Goal: Task Accomplishment & Management: Use online tool/utility

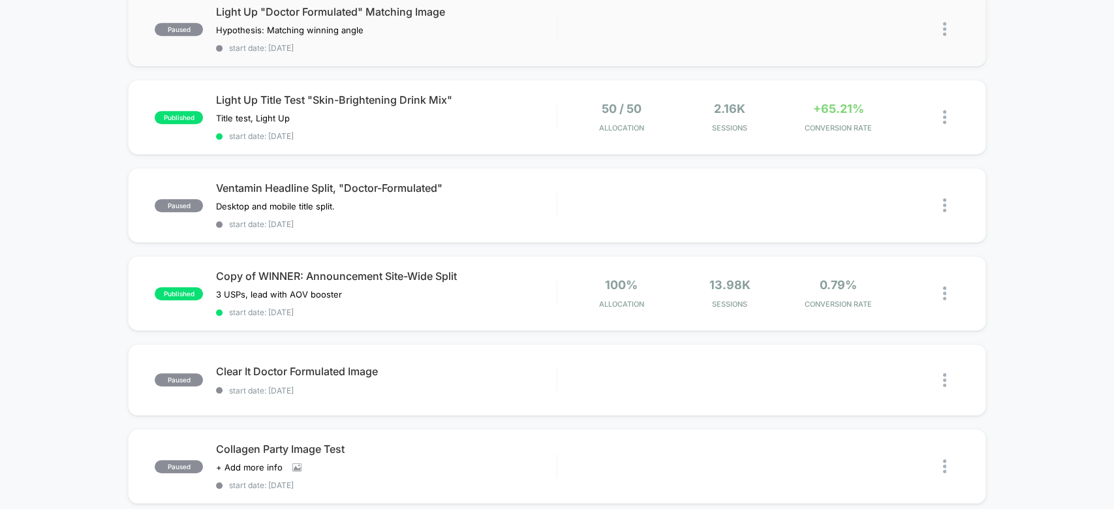
scroll to position [416, 0]
drag, startPoint x: 583, startPoint y: 346, endPoint x: 114, endPoint y: 294, distance: 472.7
click at [114, 294] on div "published Hiding Carousel + Image Test 2 Click to view images Click to edit exp…" at bounding box center [557, 278] width 1114 height 1103
click at [358, 367] on div "Clear It Doctor Formulated Image Click to edit experience details Click to edit…" at bounding box center [386, 379] width 340 height 31
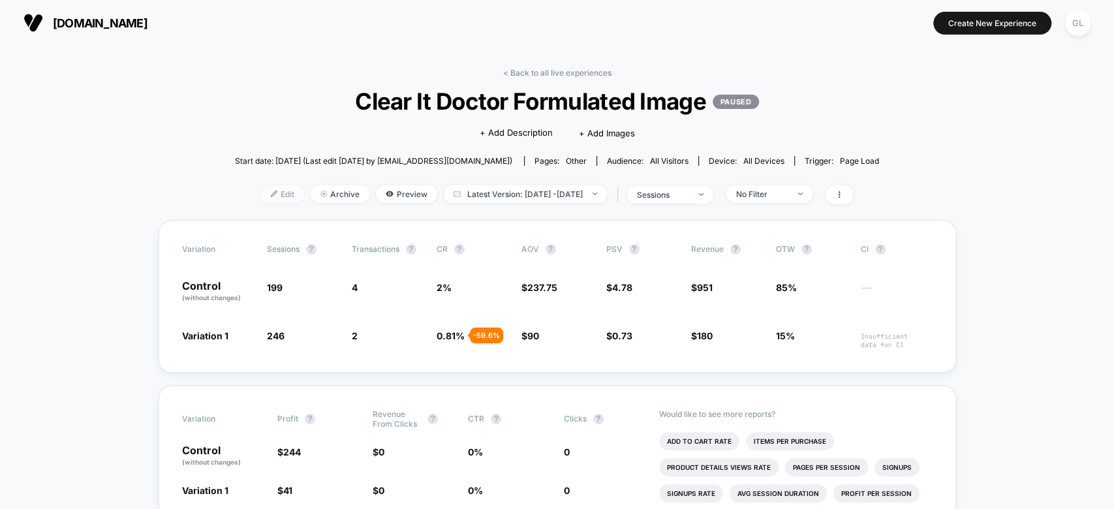
click at [275, 196] on span "Edit" at bounding box center [282, 194] width 43 height 18
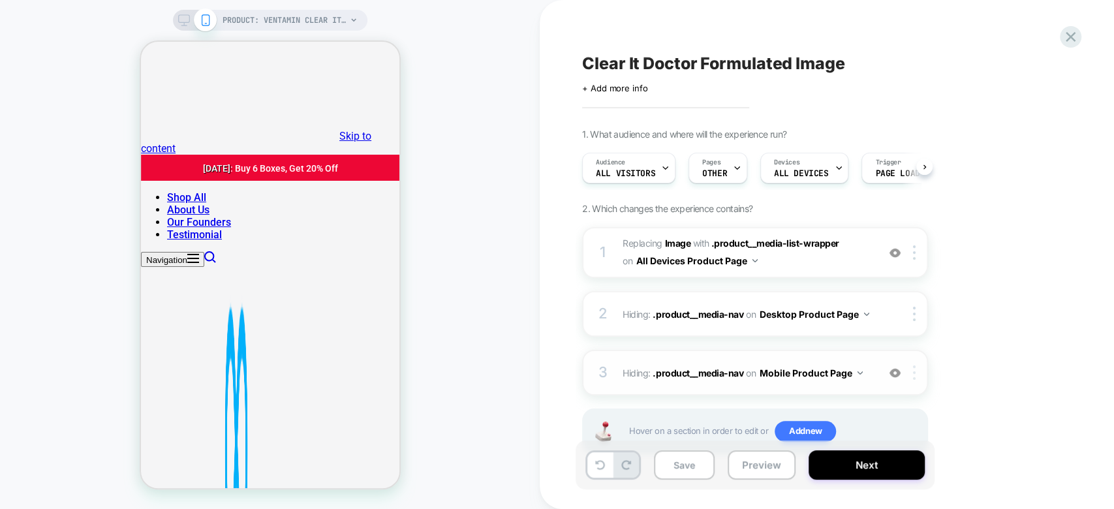
click at [917, 373] on div at bounding box center [917, 372] width 22 height 14
click at [996, 368] on div "1. What audience and where will the experience run? Audience All Visitors Pages…" at bounding box center [820, 308] width 476 height 358
click at [728, 265] on button "All Devices Product Page" at bounding box center [696, 260] width 121 height 19
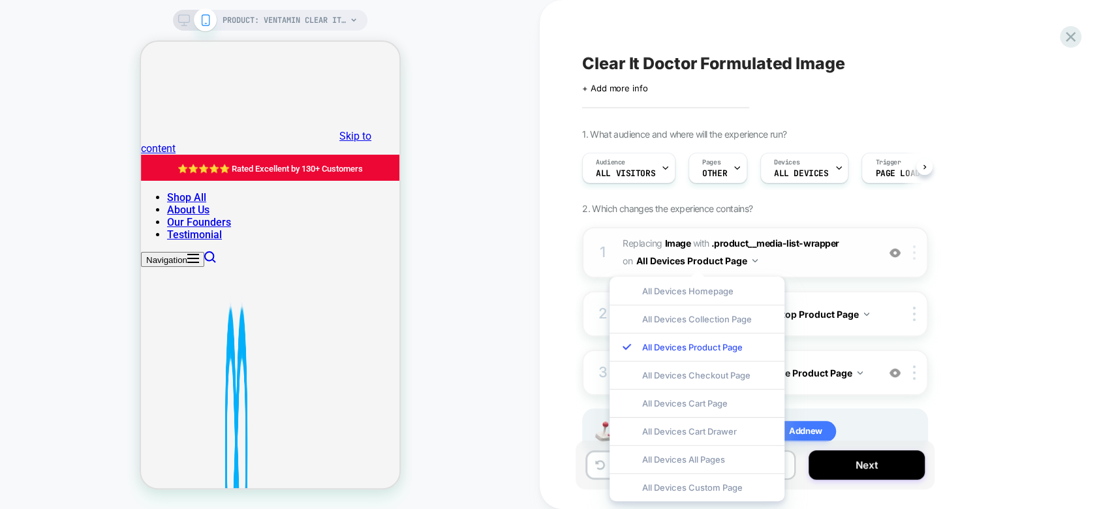
click at [918, 258] on div at bounding box center [917, 252] width 22 height 14
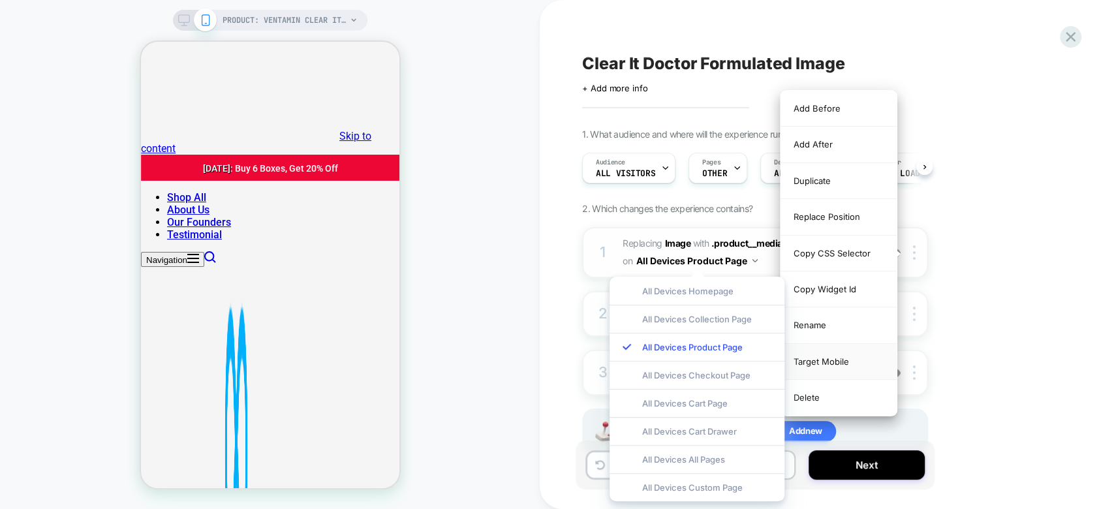
click at [845, 358] on div "Target Mobile" at bounding box center [839, 362] width 116 height 36
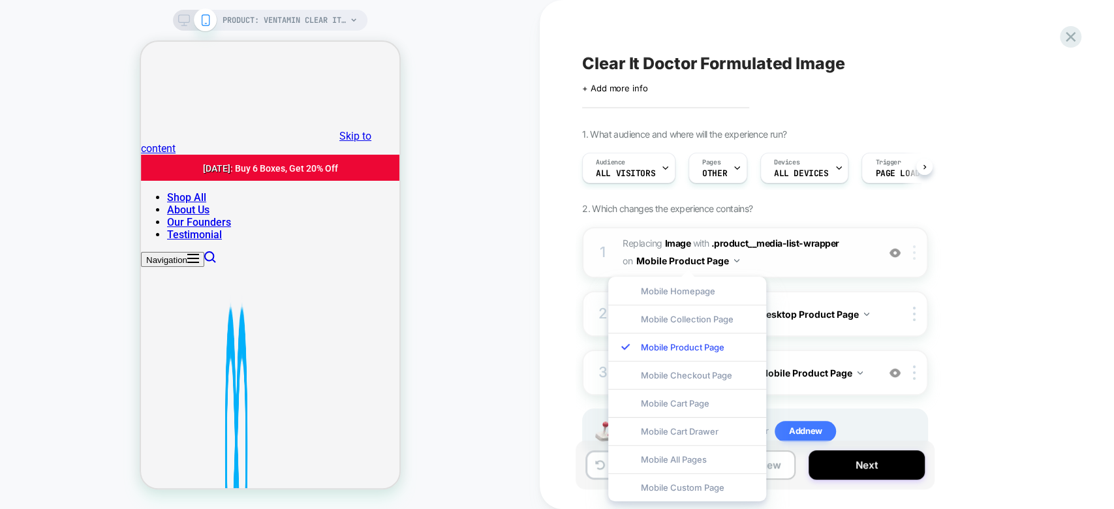
click at [919, 258] on div at bounding box center [917, 252] width 22 height 14
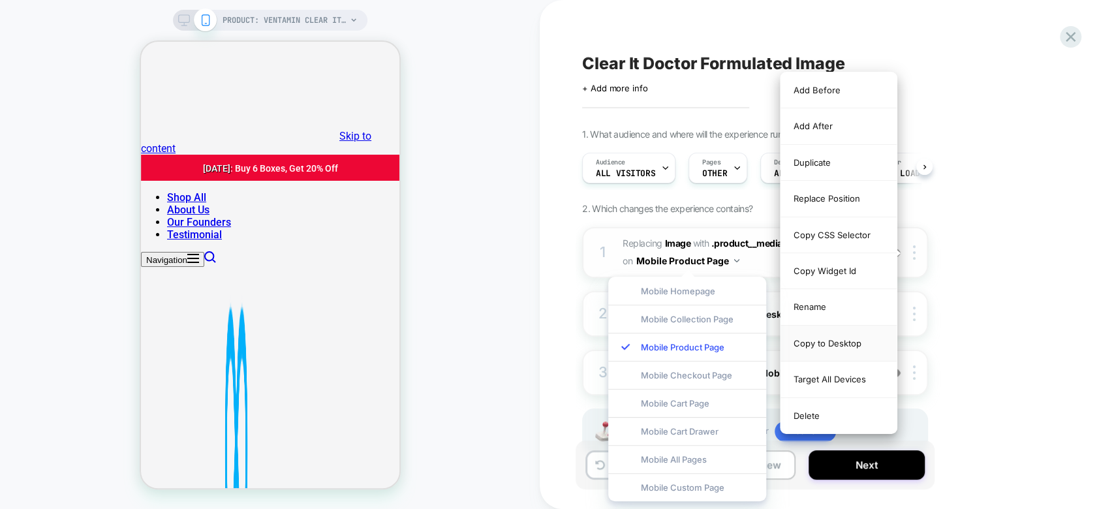
click at [839, 346] on div "Copy to Desktop" at bounding box center [839, 344] width 116 height 36
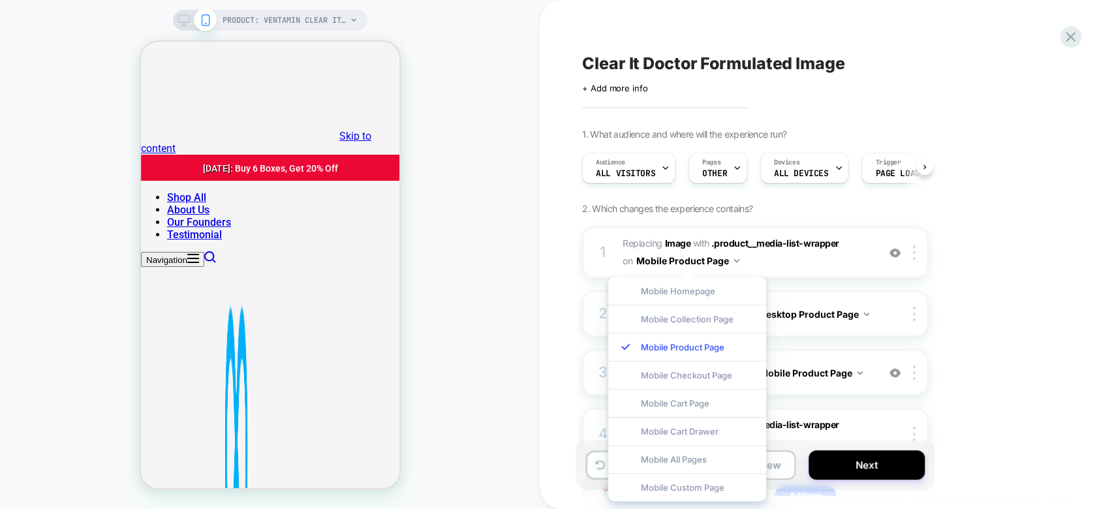
click at [976, 271] on div "1. What audience and where will the experience run? Audience All Visitors Pages…" at bounding box center [820, 340] width 476 height 422
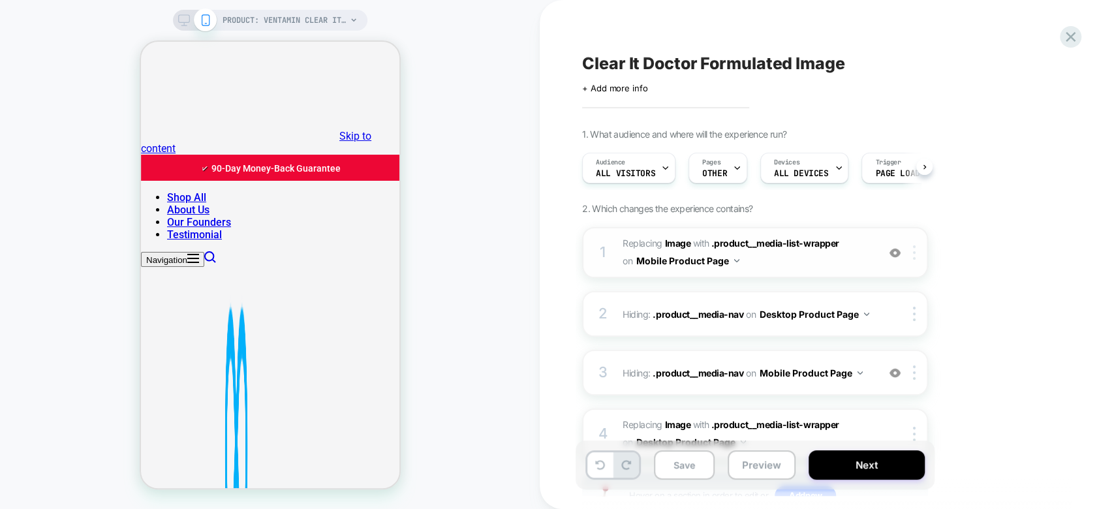
click at [916, 245] on div at bounding box center [917, 252] width 22 height 14
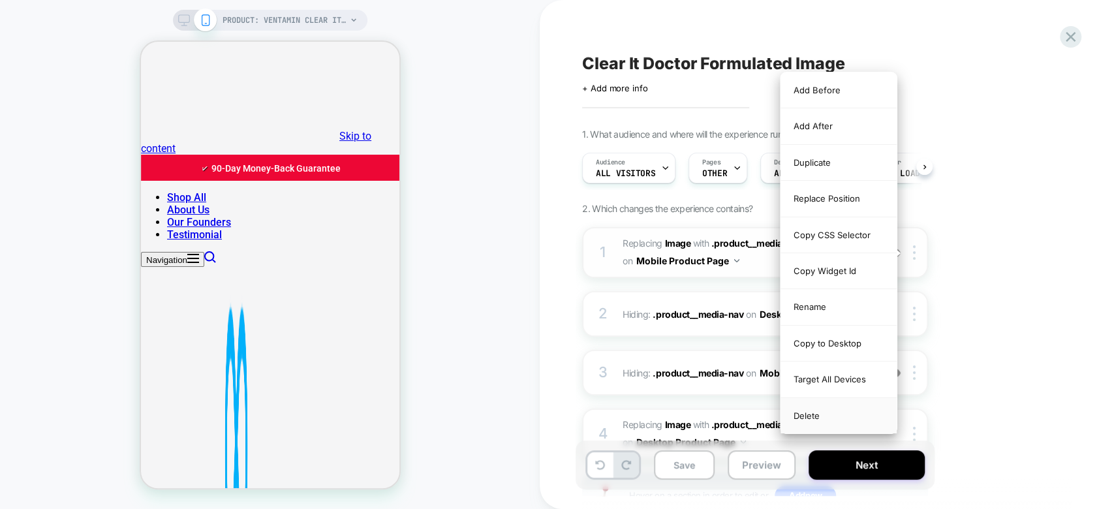
click at [822, 415] on div "Delete" at bounding box center [839, 415] width 116 height 35
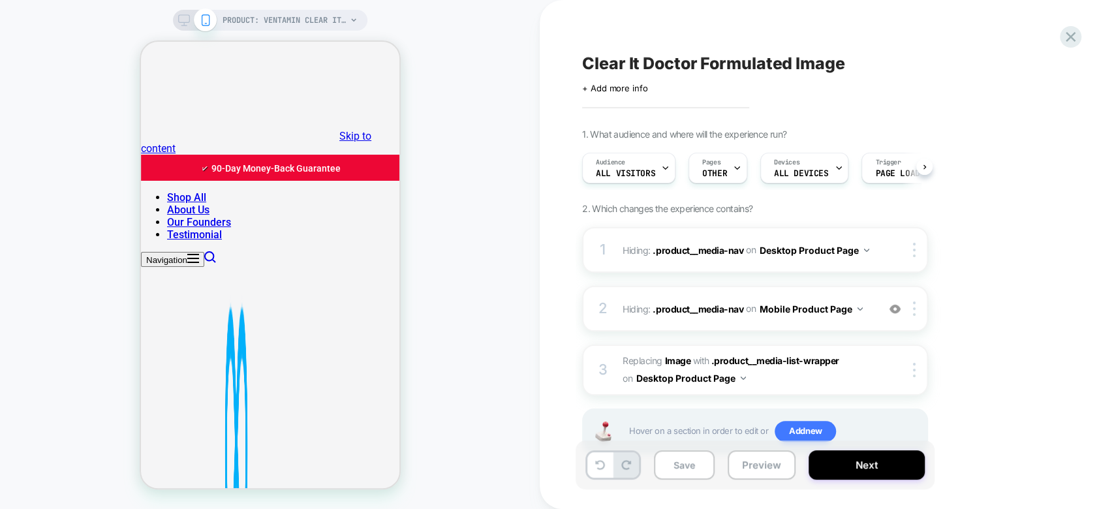
scroll to position [36, 0]
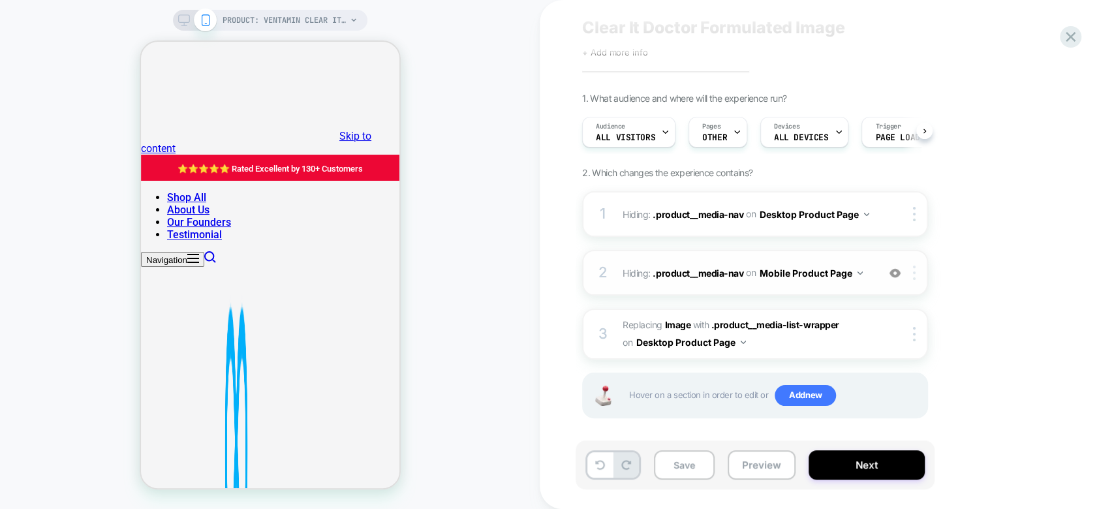
click at [914, 278] on img at bounding box center [914, 273] width 3 height 14
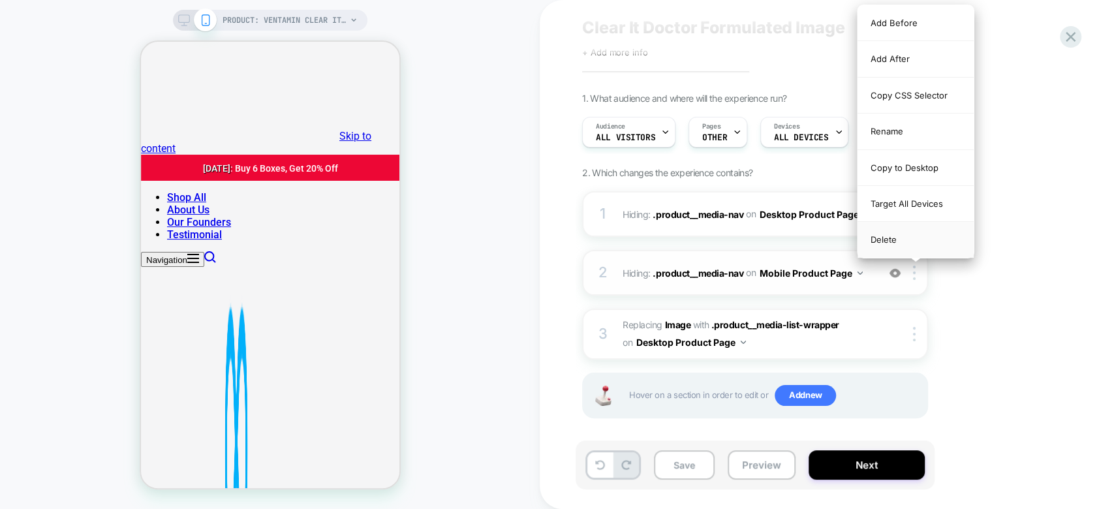
click at [904, 238] on div "Delete" at bounding box center [916, 239] width 116 height 35
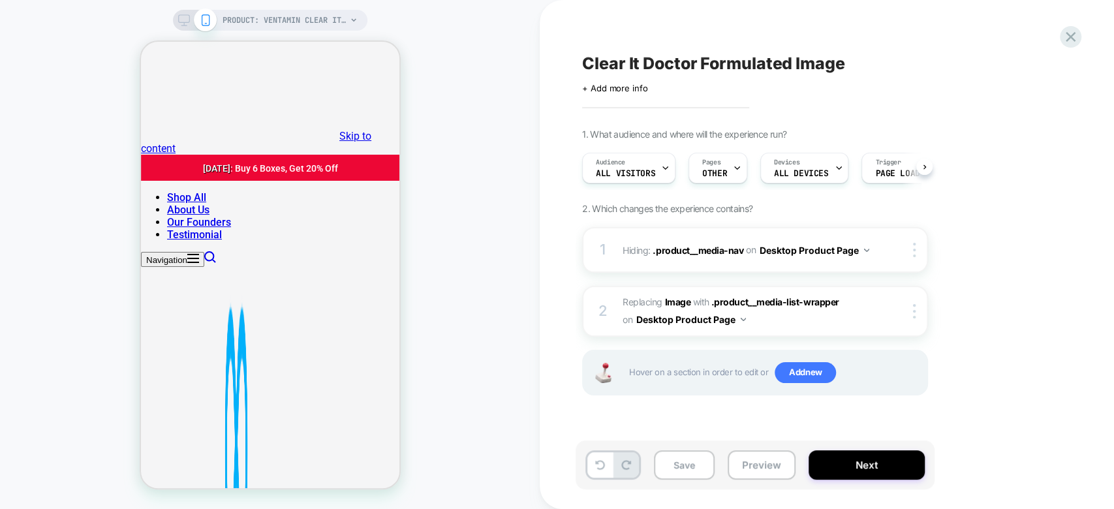
click at [186, 26] on div "PRODUCT: Ventamin Clear It: Doctor-Formulated Oral Acne Defense" at bounding box center [270, 20] width 194 height 21
click at [185, 22] on rect at bounding box center [183, 18] width 11 height 7
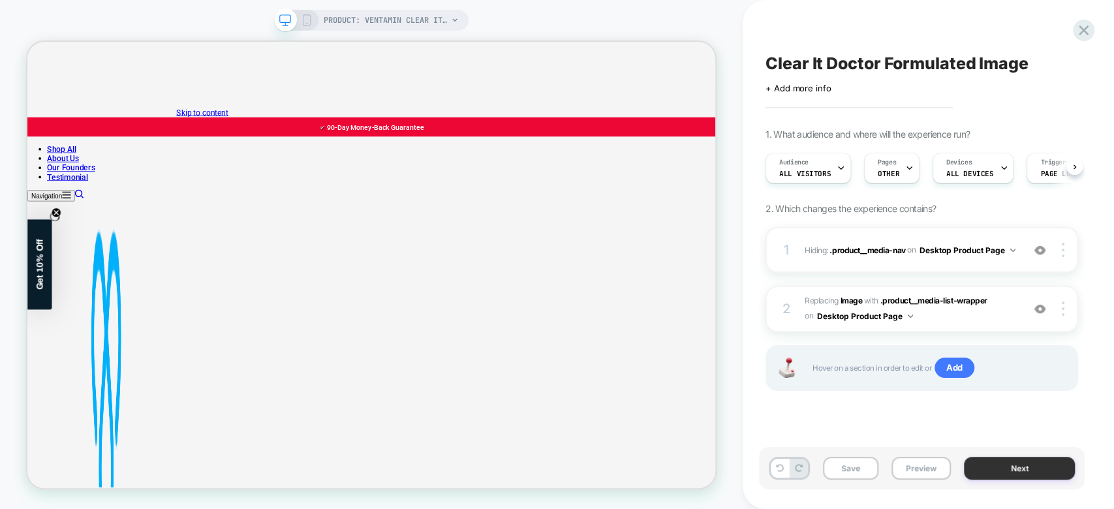
click at [1032, 473] on button "Next" at bounding box center [1019, 468] width 111 height 23
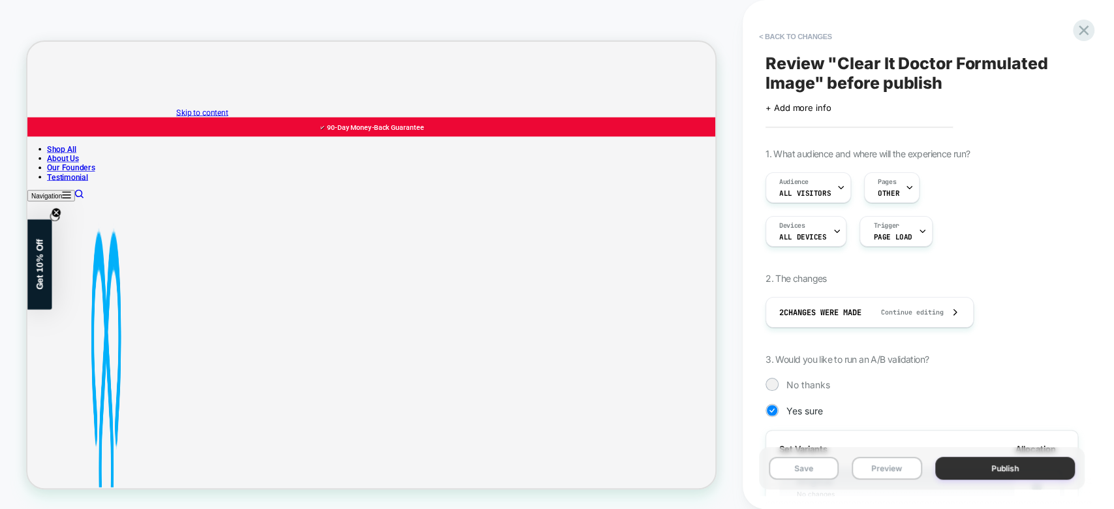
scroll to position [0, 1]
click at [896, 174] on div "Pages OTHER" at bounding box center [889, 187] width 48 height 29
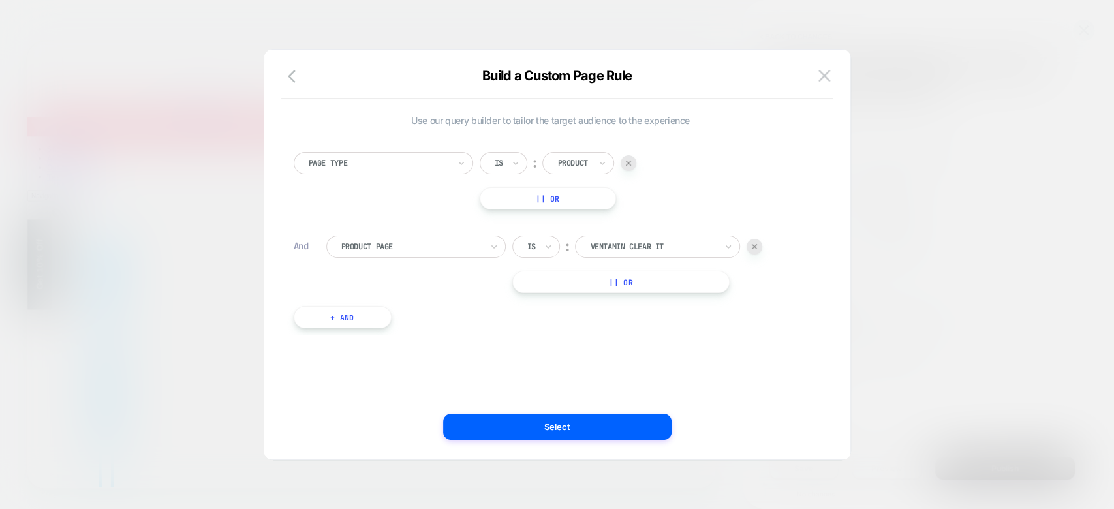
click at [1002, 295] on div at bounding box center [557, 254] width 1114 height 509
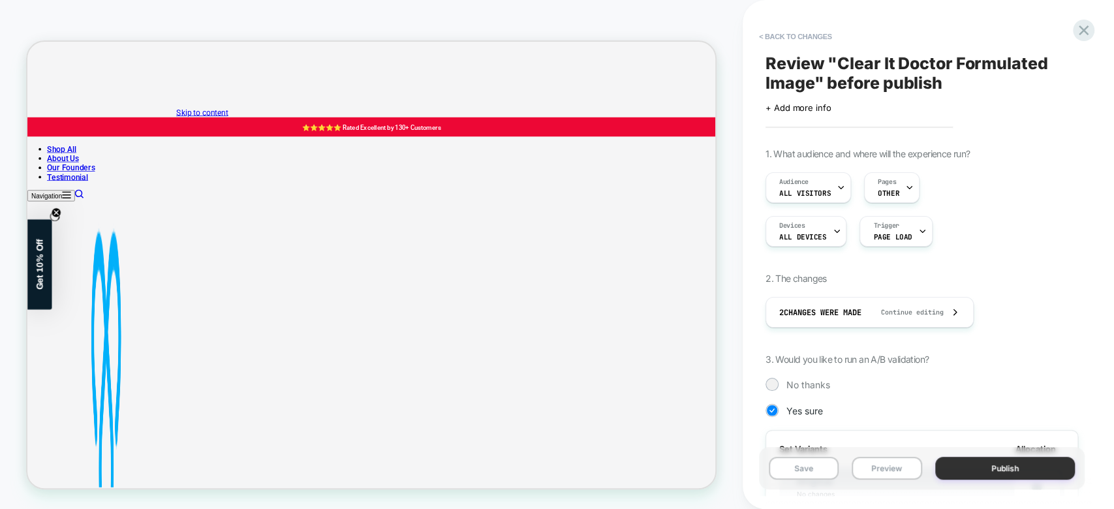
click at [985, 465] on button "Publish" at bounding box center [1005, 468] width 140 height 23
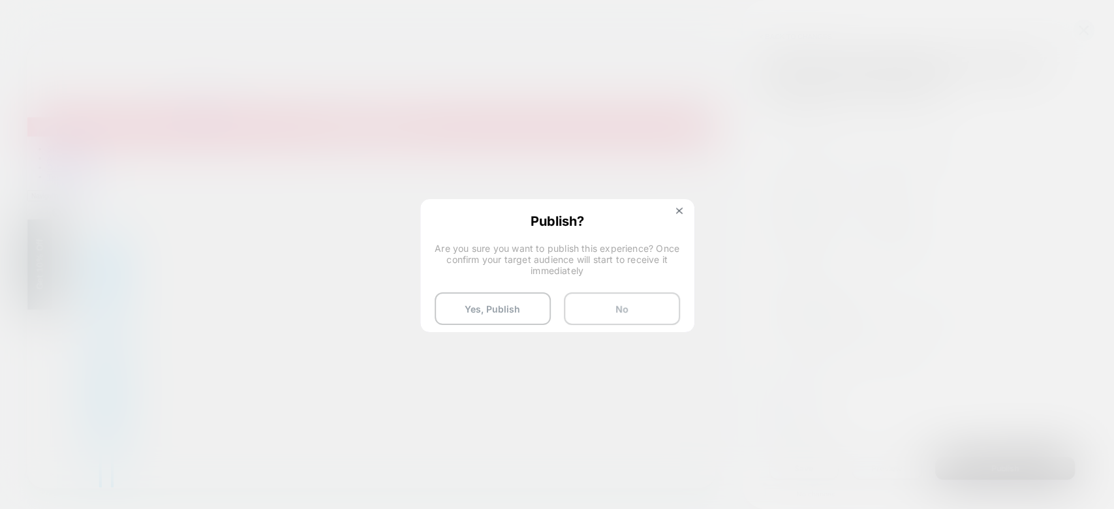
click at [619, 313] on button "No" at bounding box center [622, 308] width 116 height 33
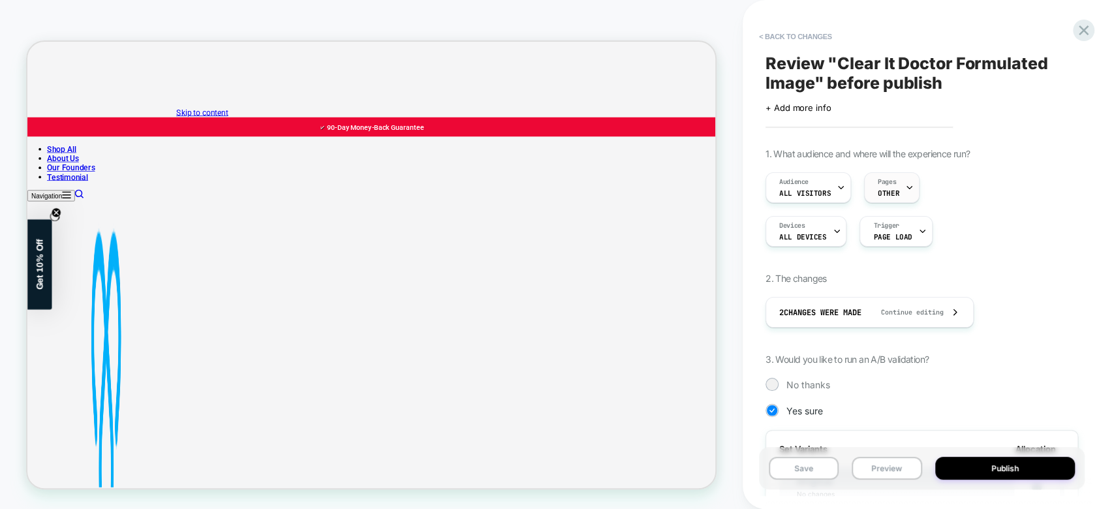
click at [892, 190] on span "OTHER" at bounding box center [889, 193] width 22 height 9
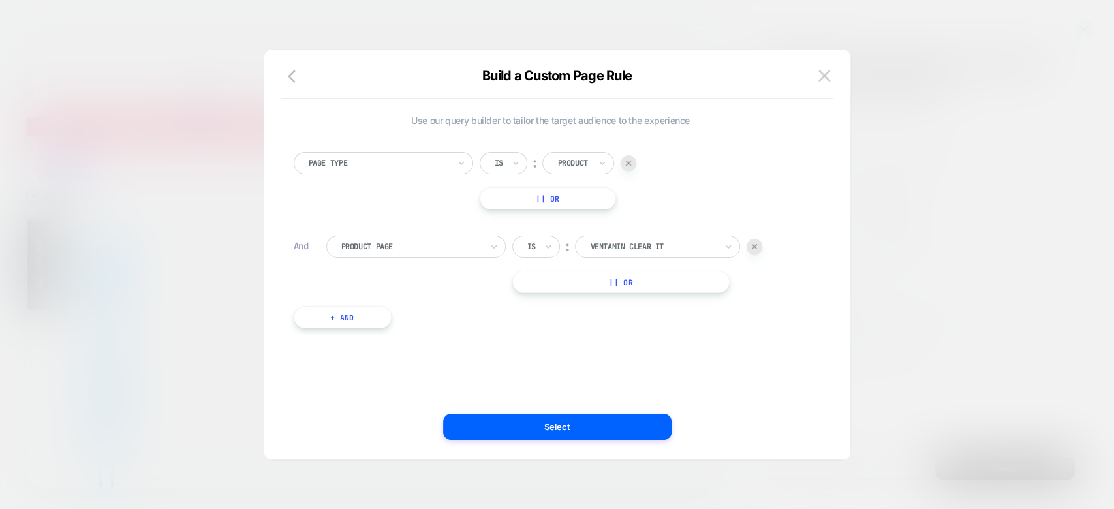
click at [1001, 264] on div at bounding box center [557, 254] width 1114 height 509
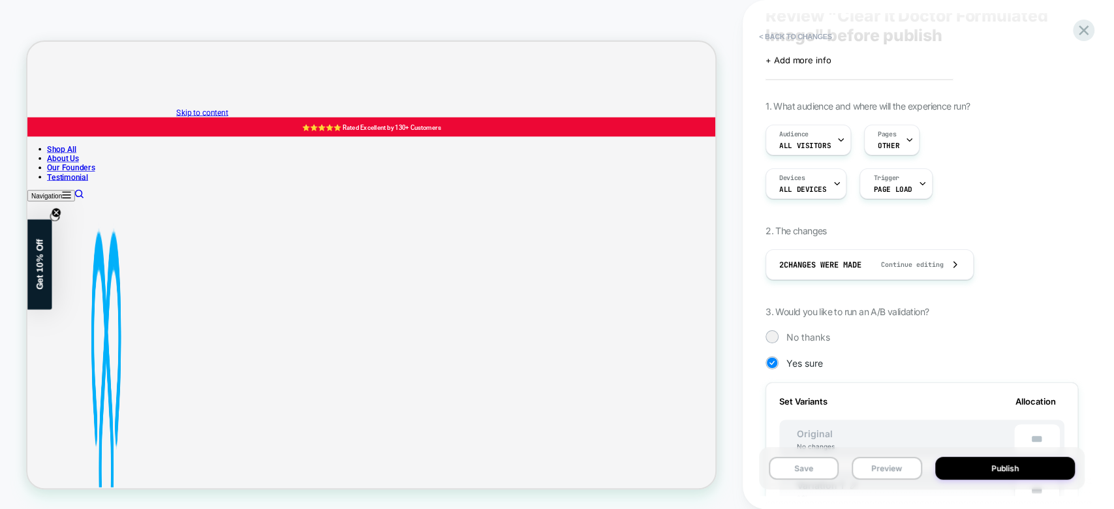
scroll to position [0, 0]
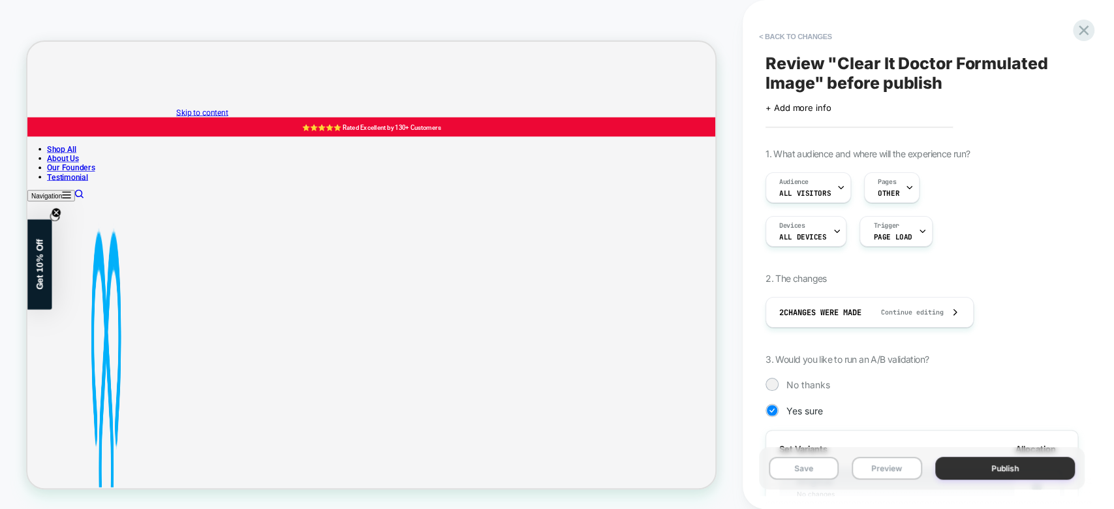
click at [995, 475] on button "Publish" at bounding box center [1005, 468] width 140 height 23
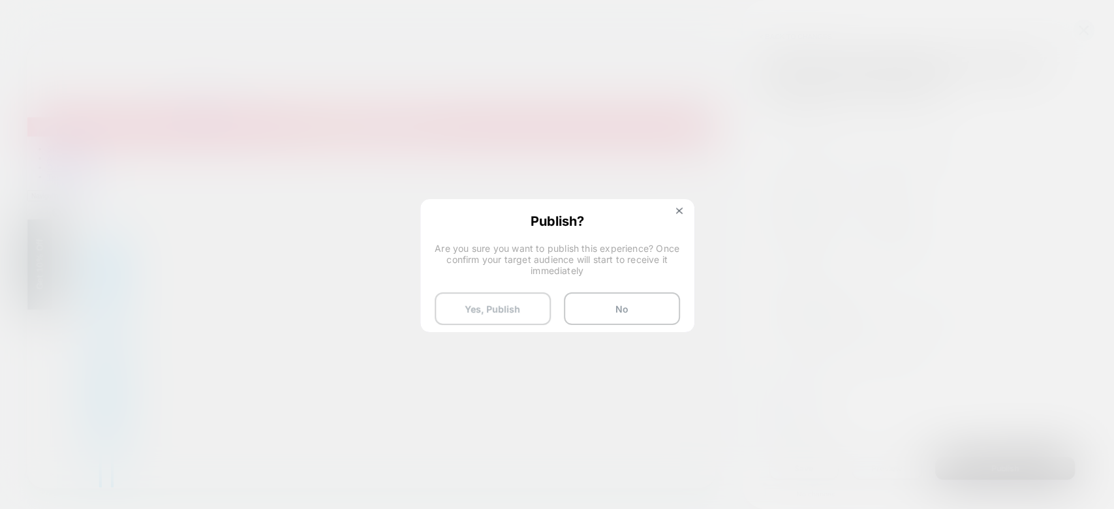
click at [520, 314] on button "Yes, Publish" at bounding box center [493, 308] width 116 height 33
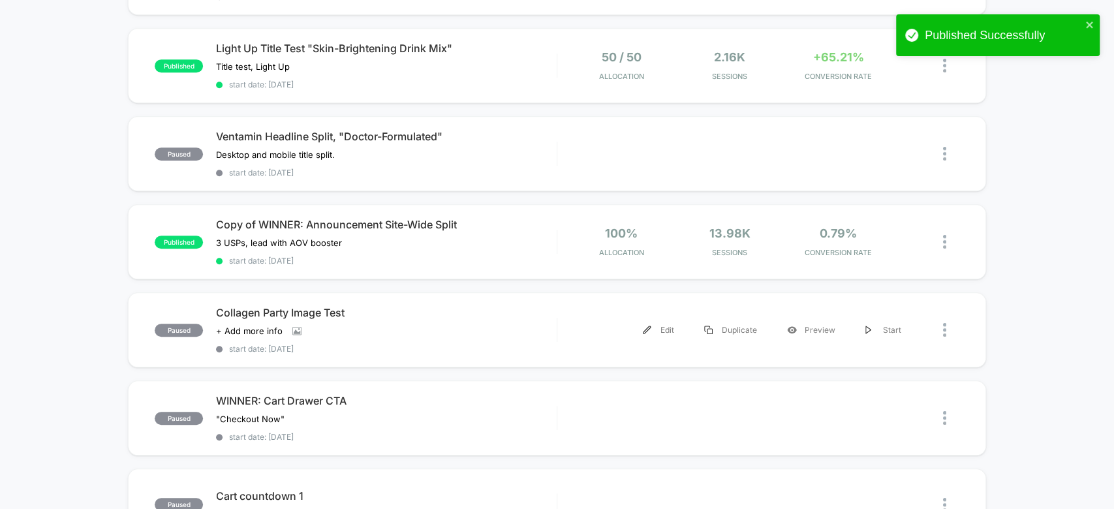
scroll to position [553, 0]
click at [555, 322] on div "Collagen Party Image Test Click to view images Click to edit experience details…" at bounding box center [386, 328] width 340 height 48
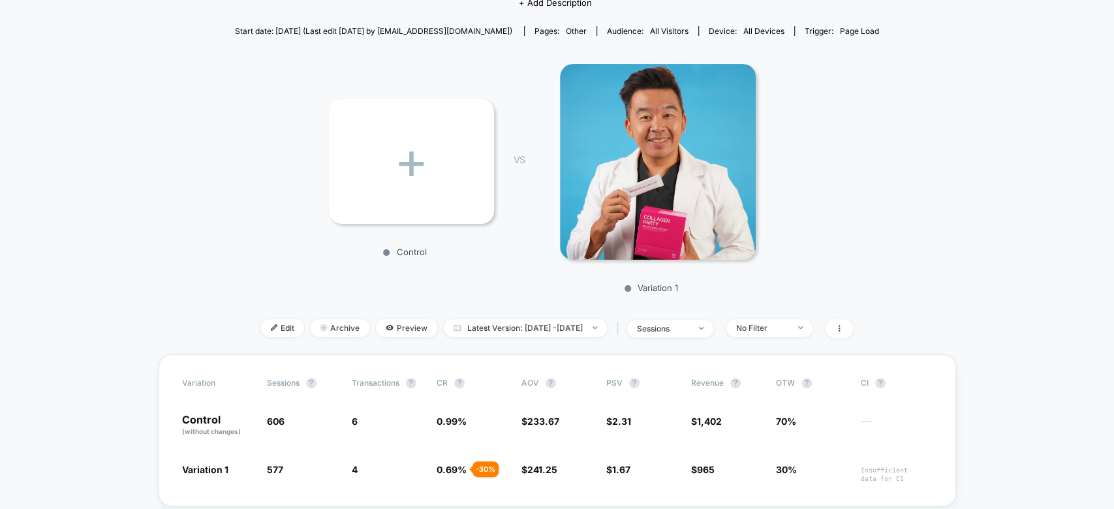
scroll to position [193, 0]
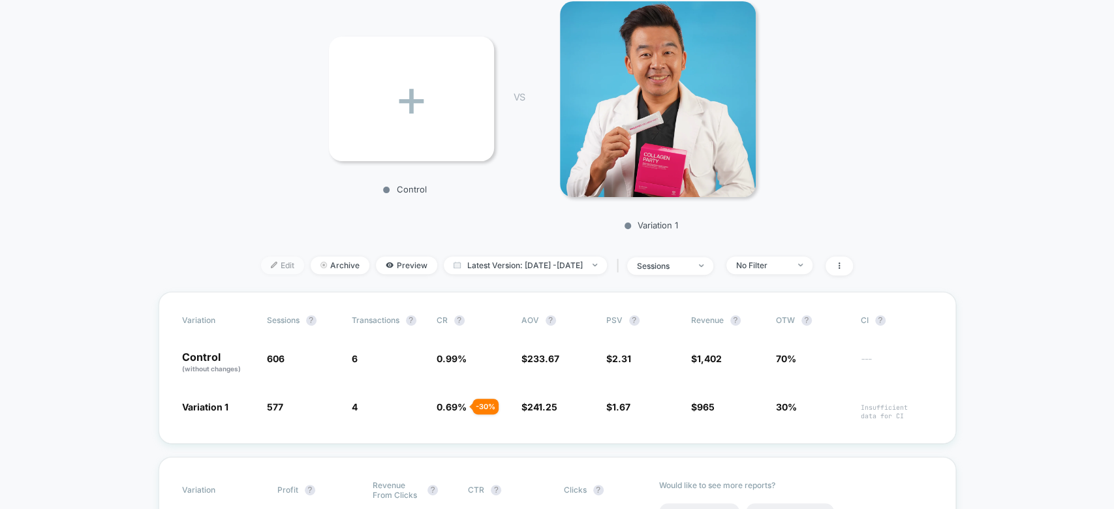
click at [262, 268] on span "Edit" at bounding box center [282, 265] width 43 height 18
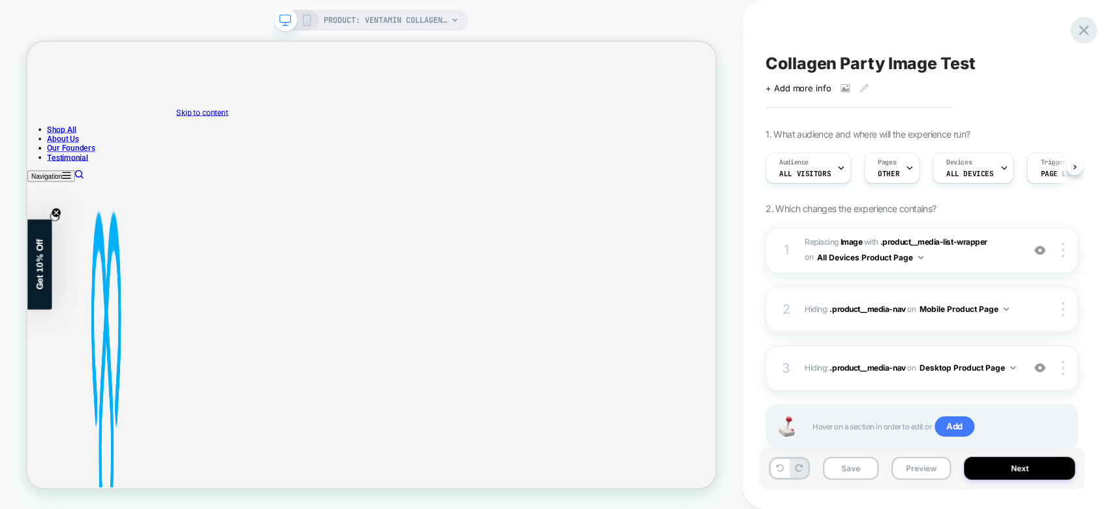
click at [1082, 29] on icon at bounding box center [1084, 30] width 10 height 10
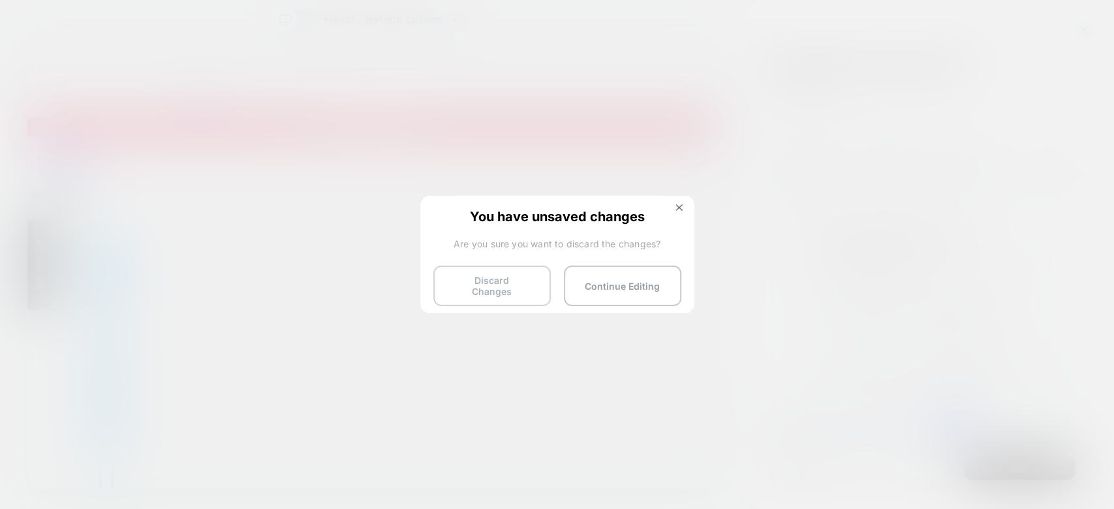
click at [503, 283] on button "Discard Changes" at bounding box center [491, 286] width 117 height 40
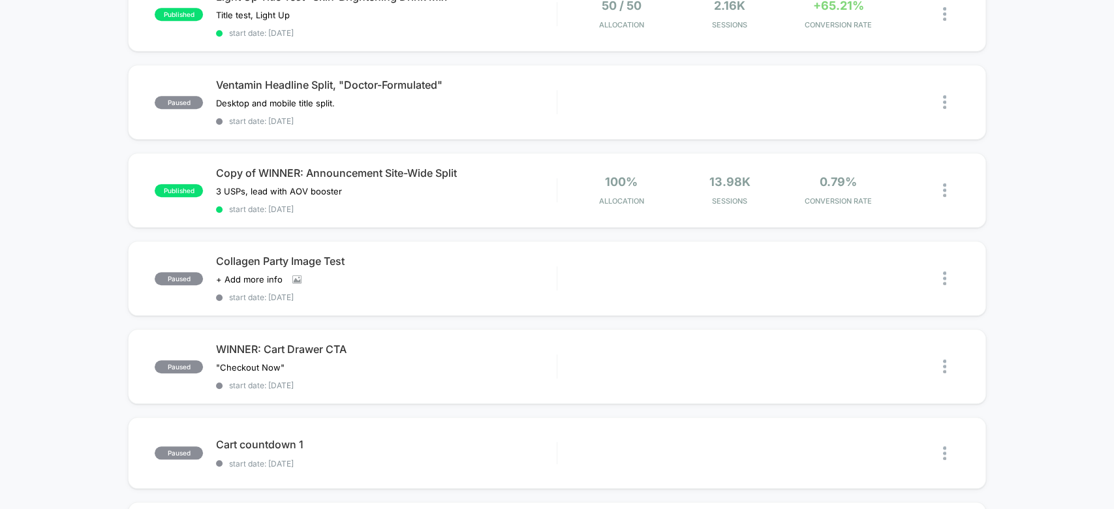
scroll to position [593, 0]
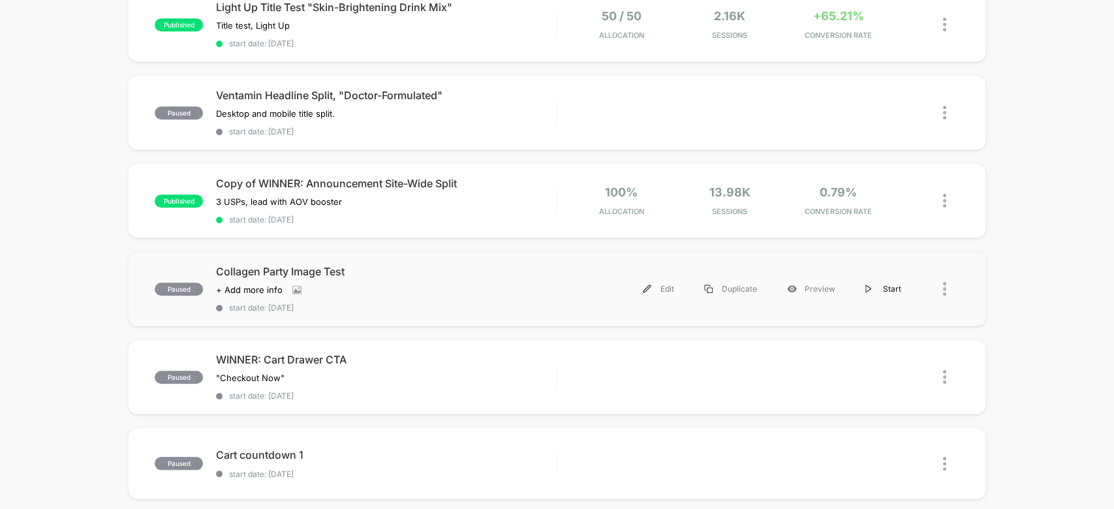
click at [893, 276] on div "Start" at bounding box center [883, 288] width 66 height 29
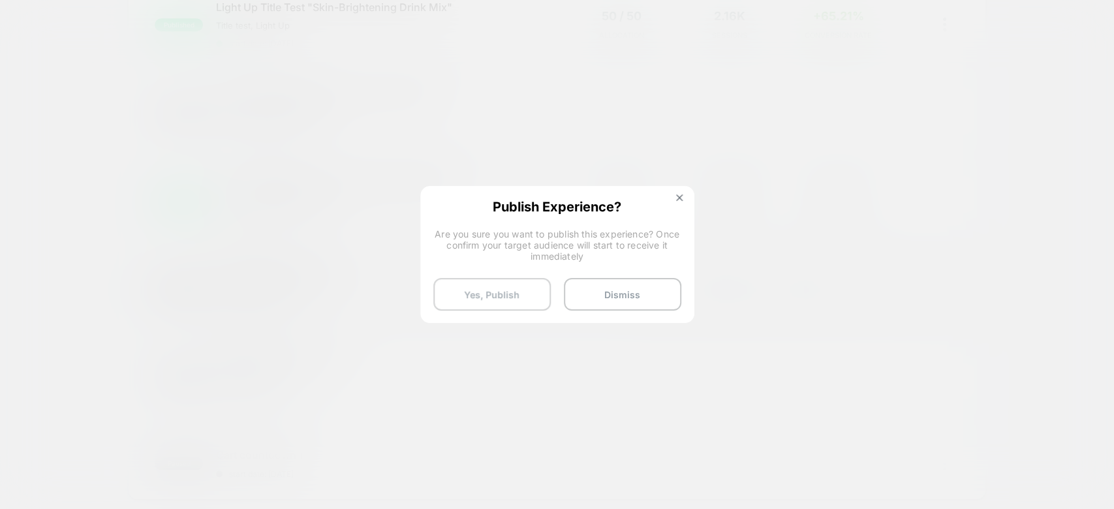
click at [538, 285] on button "Yes, Publish" at bounding box center [491, 294] width 117 height 33
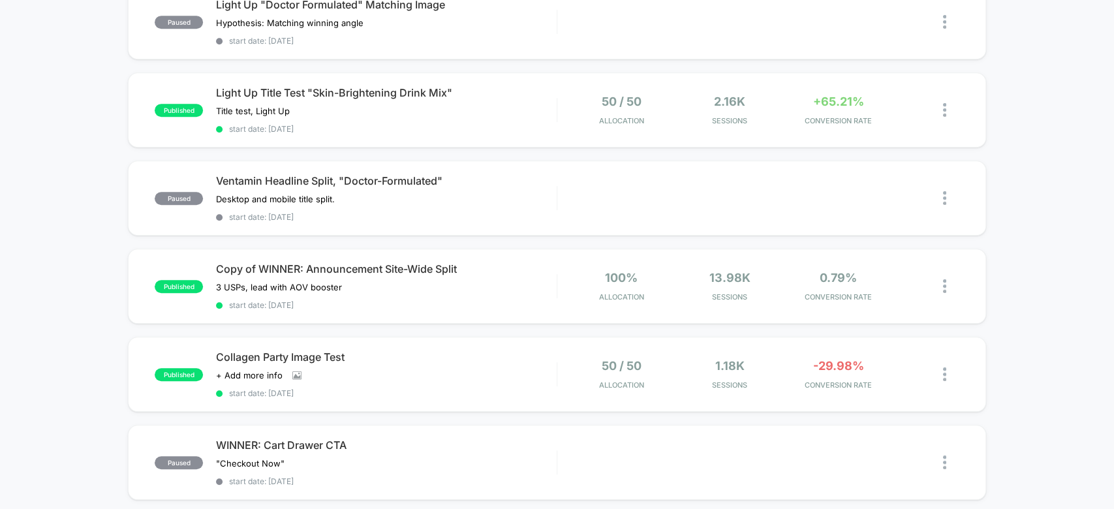
scroll to position [508, 0]
click at [616, 358] on span "50 / 50" at bounding box center [622, 365] width 40 height 14
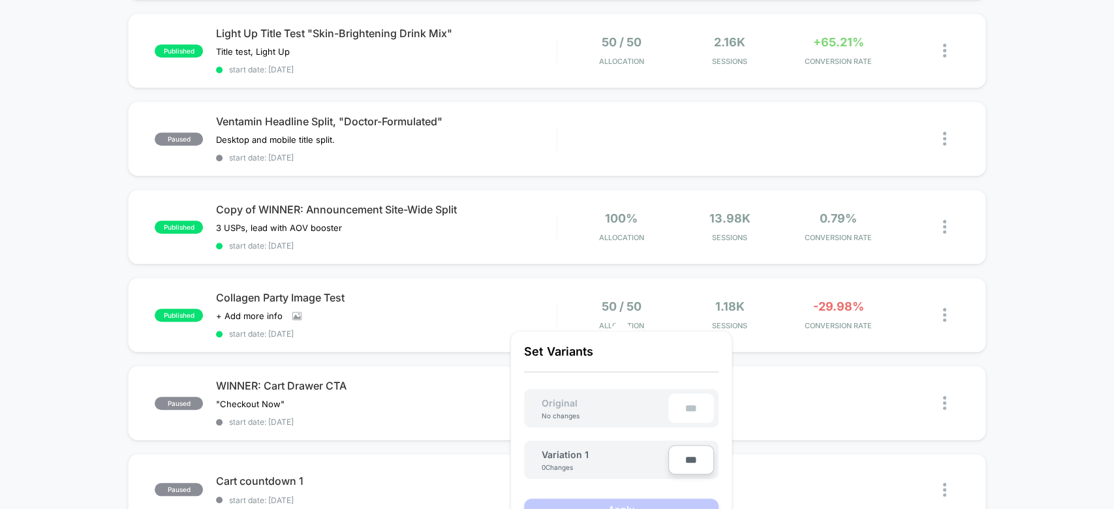
scroll to position [567, 0]
click at [703, 467] on input "***" at bounding box center [691, 459] width 46 height 29
type input "***"
type input "**"
type input "***"
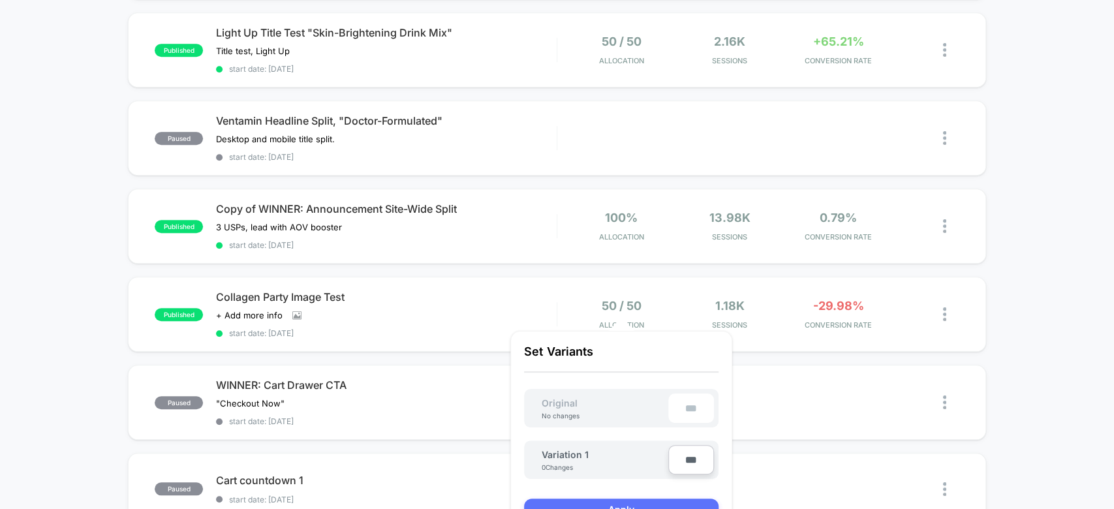
type input "***"
click at [684, 499] on button "Apply" at bounding box center [621, 510] width 194 height 22
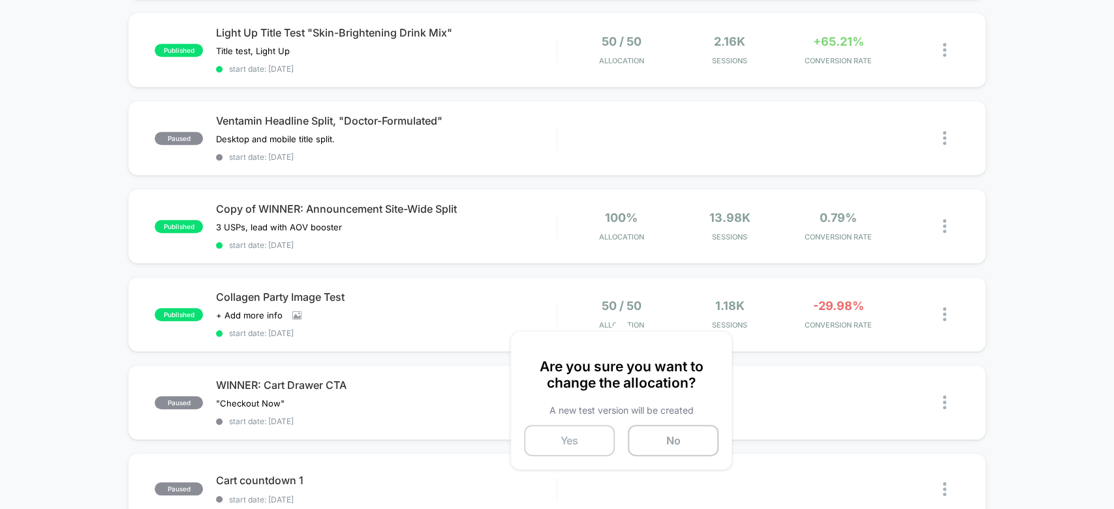
click at [597, 437] on button "Yes" at bounding box center [569, 440] width 91 height 31
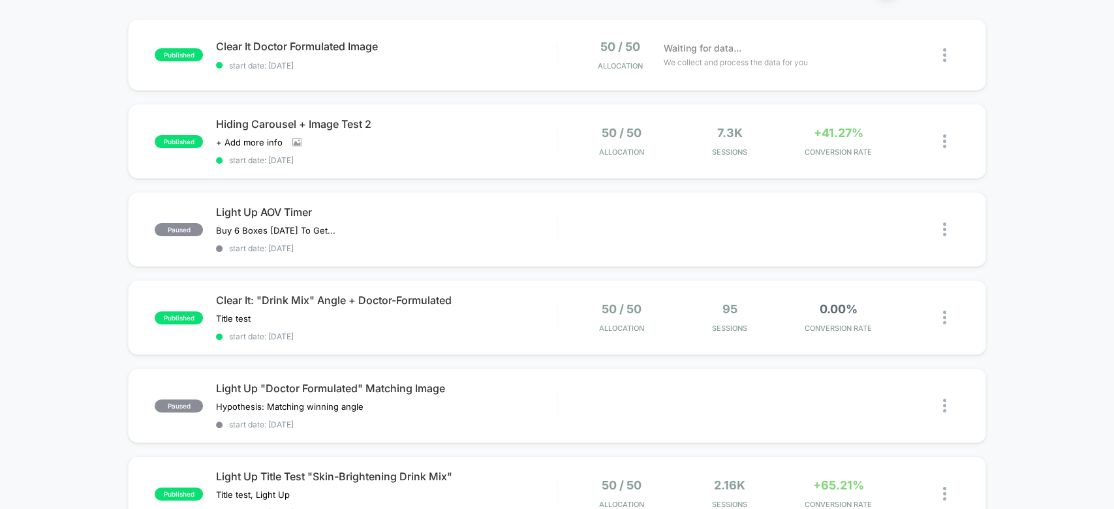
scroll to position [123, 0]
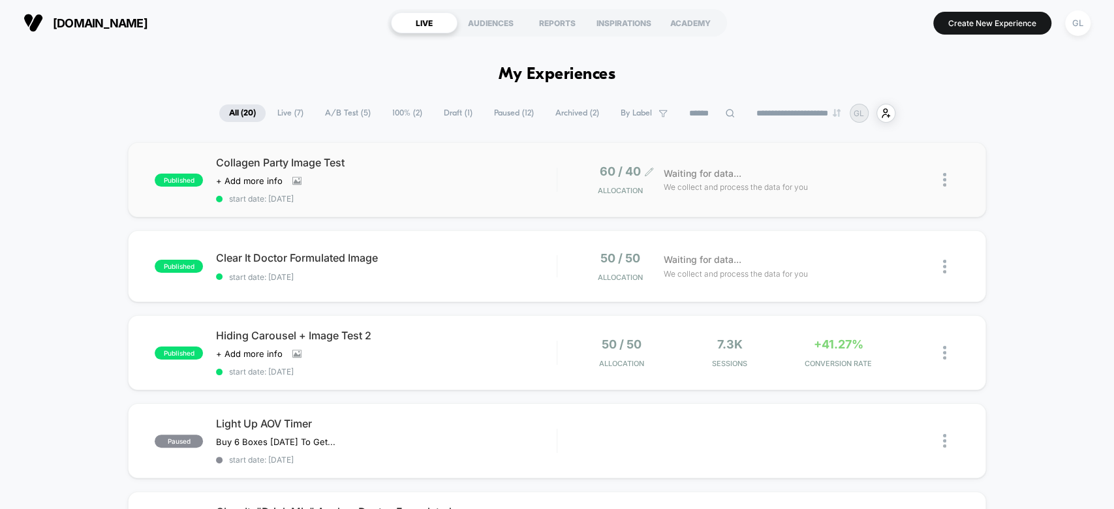
click at [626, 181] on div "60 / 40 Allocation" at bounding box center [617, 179] width 52 height 31
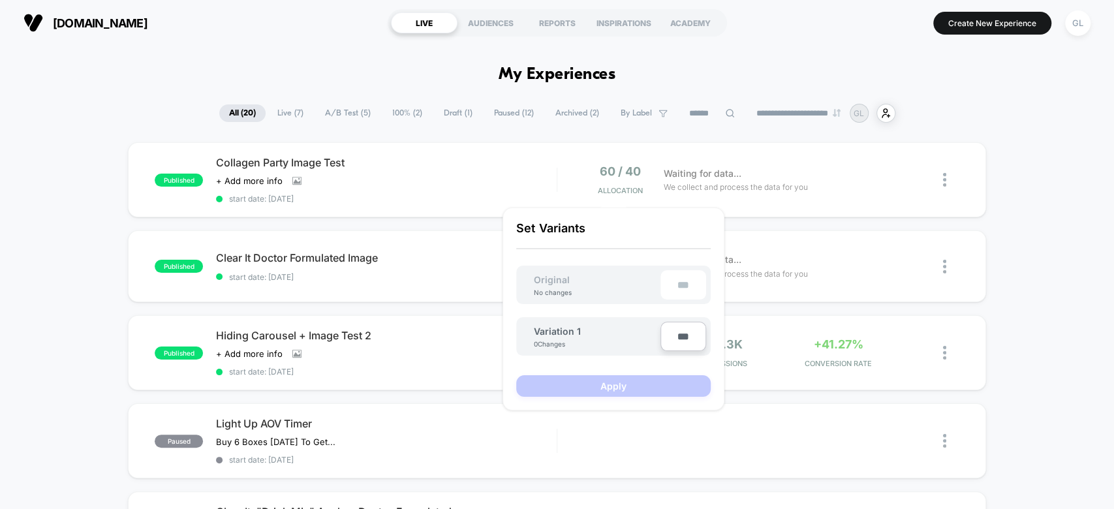
drag, startPoint x: 709, startPoint y: 334, endPoint x: 689, endPoint y: 337, distance: 20.5
click at [689, 337] on div "Variation 1 0 Changes ***" at bounding box center [613, 336] width 194 height 39
type input "***"
type input "**"
click at [689, 337] on input "**" at bounding box center [683, 336] width 46 height 29
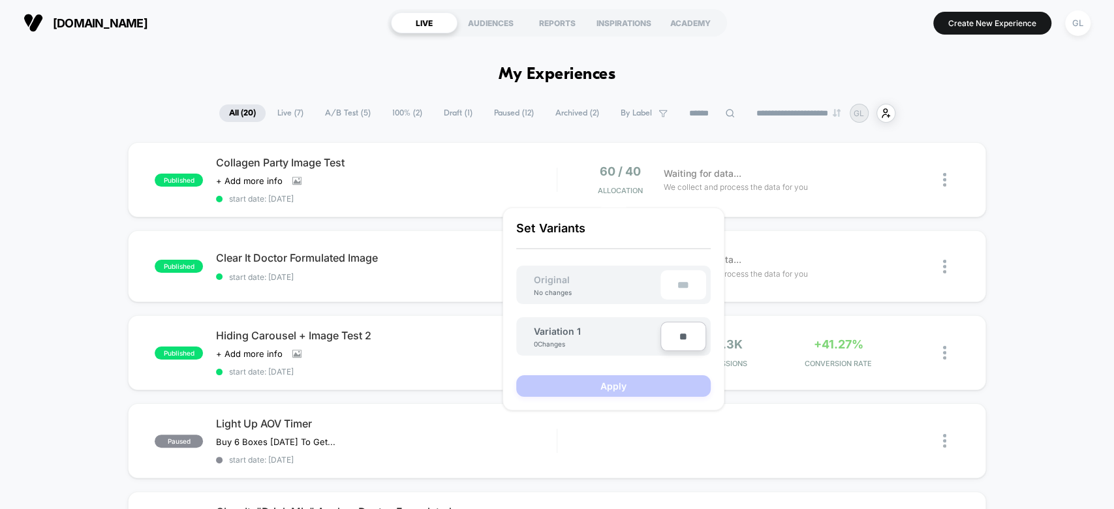
type input "***"
click at [667, 380] on button "Apply" at bounding box center [613, 386] width 194 height 22
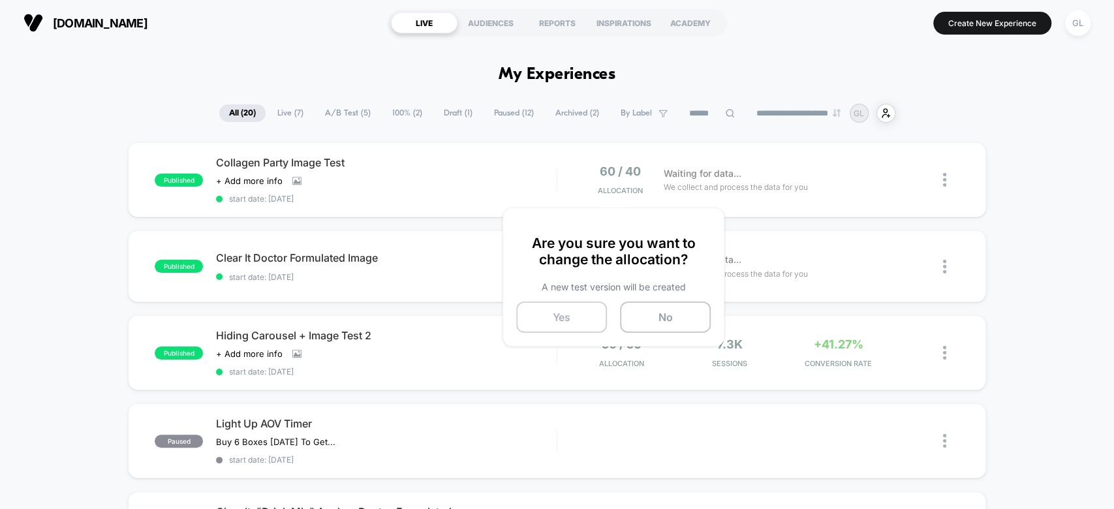
drag, startPoint x: 568, startPoint y: 333, endPoint x: 585, endPoint y: 313, distance: 26.4
click at [585, 313] on div "Are you sure you want to change the allocation? A new test version will be crea…" at bounding box center [614, 277] width 222 height 139
click at [585, 313] on button "Yes" at bounding box center [561, 317] width 91 height 31
